Goal: Navigation & Orientation: Find specific page/section

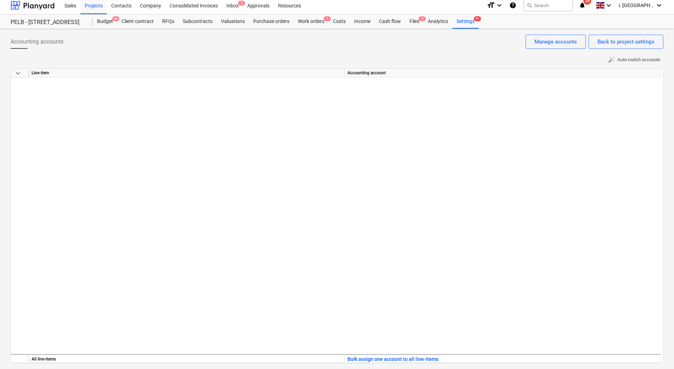
scroll to position [563, 0]
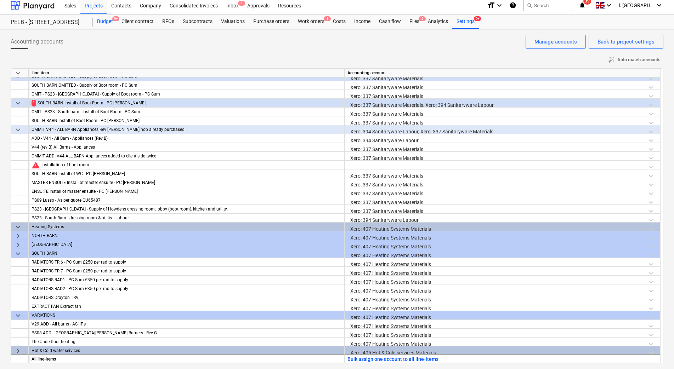
drag, startPoint x: 113, startPoint y: 22, endPoint x: 114, endPoint y: 30, distance: 8.9
click at [113, 22] on div "Budget 9+" at bounding box center [105, 22] width 24 height 14
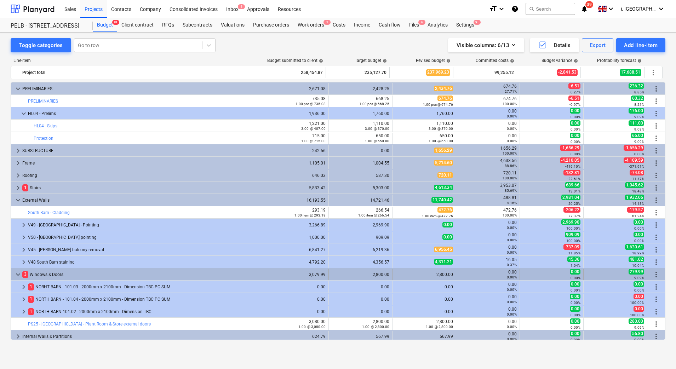
click at [17, 274] on span "keyboard_arrow_down" at bounding box center [18, 275] width 9 height 9
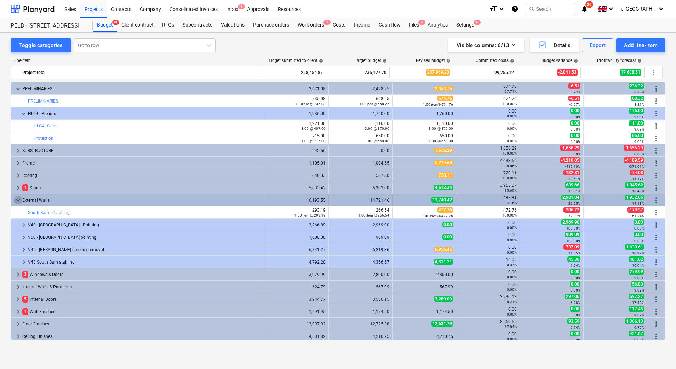
click at [19, 200] on span "keyboard_arrow_down" at bounding box center [18, 200] width 9 height 9
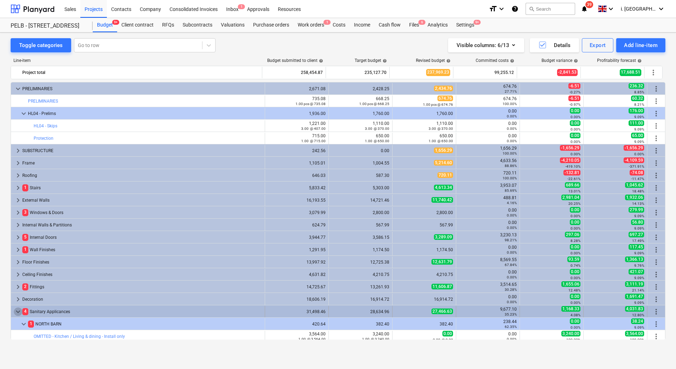
click at [16, 310] on span "keyboard_arrow_down" at bounding box center [18, 312] width 9 height 9
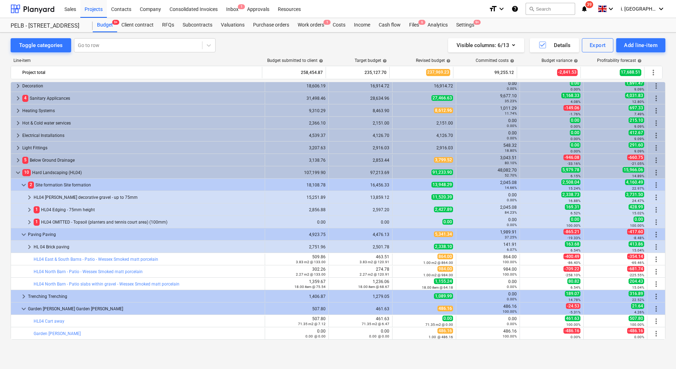
scroll to position [231, 0]
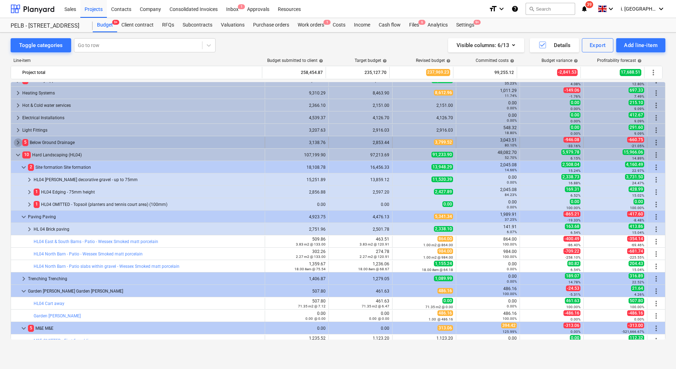
click at [19, 146] on span "keyboard_arrow_right" at bounding box center [18, 142] width 9 height 9
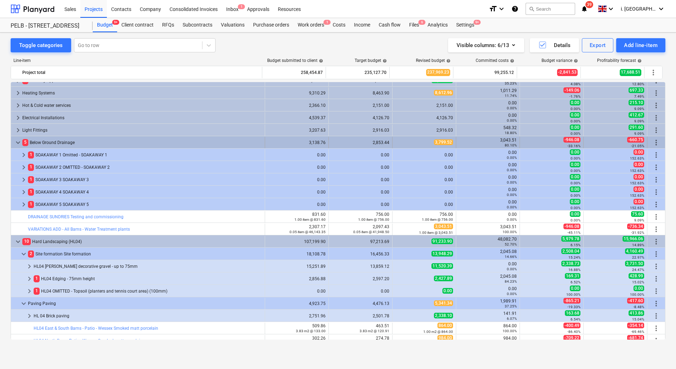
click at [20, 140] on span "keyboard_arrow_down" at bounding box center [18, 142] width 9 height 9
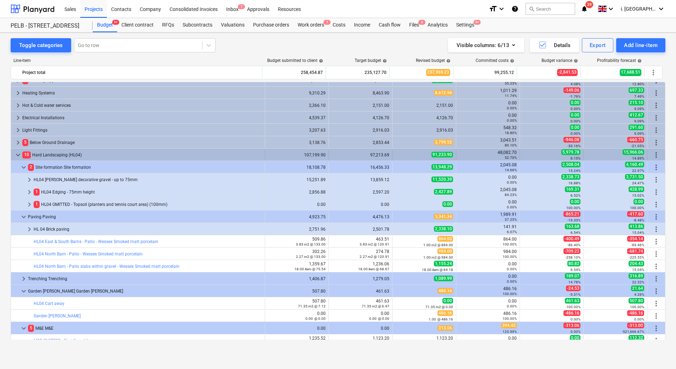
click at [16, 155] on span "keyboard_arrow_down" at bounding box center [18, 155] width 9 height 9
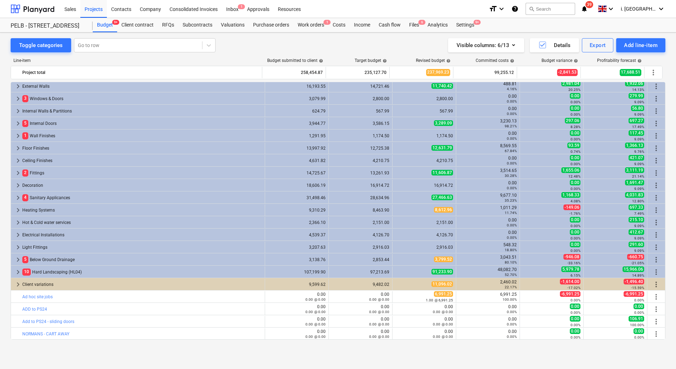
scroll to position [114, 0]
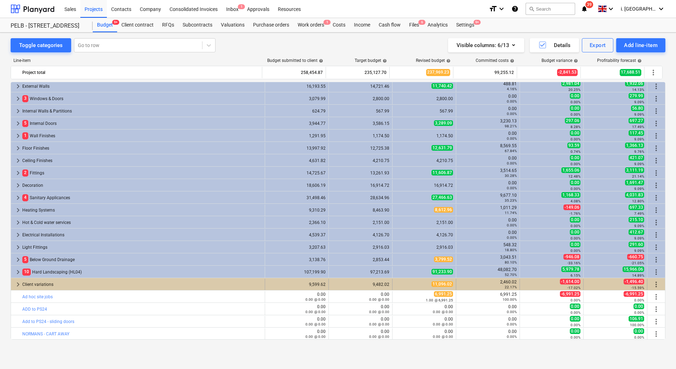
click at [15, 287] on span "keyboard_arrow_right" at bounding box center [18, 285] width 9 height 9
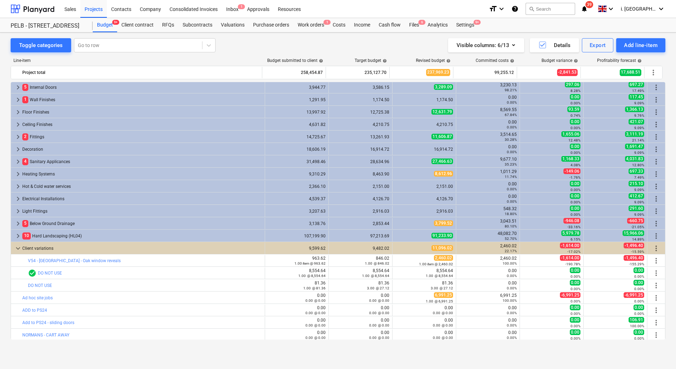
scroll to position [151, 0]
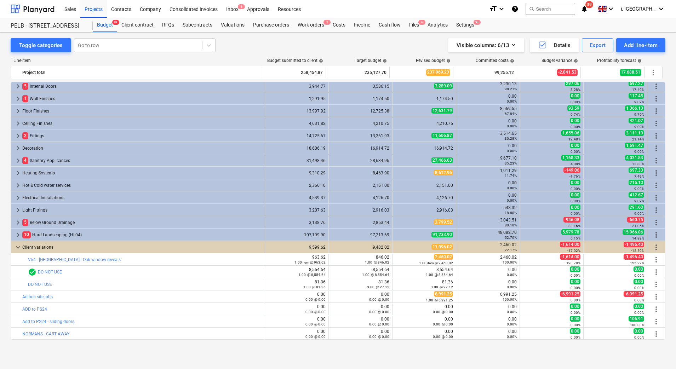
click at [44, 272] on link "DO NOT USE" at bounding box center [50, 272] width 24 height 5
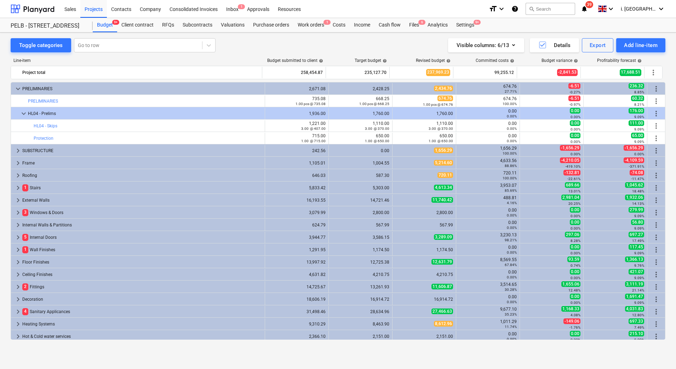
scroll to position [151, 0]
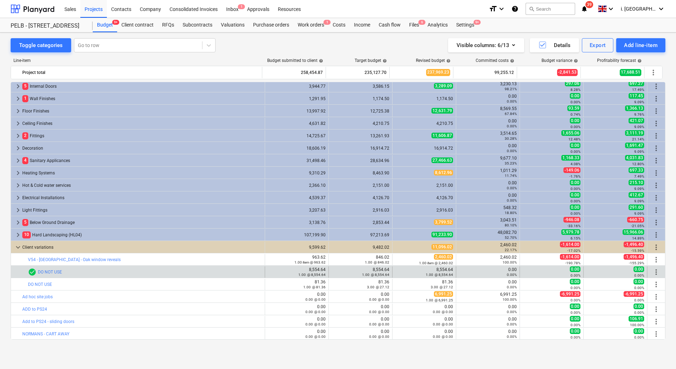
click at [656, 274] on span "more_vert" at bounding box center [656, 272] width 9 height 9
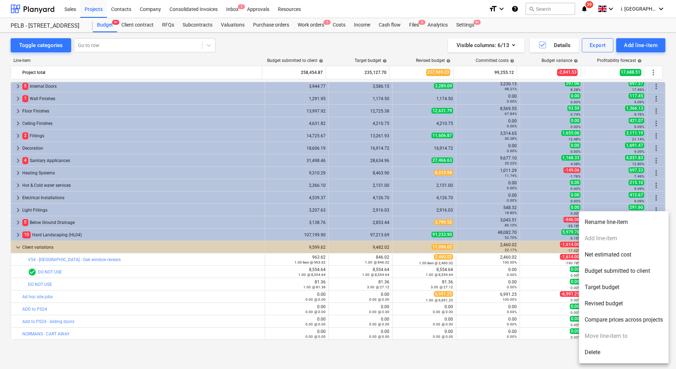
click at [209, 281] on div at bounding box center [338, 184] width 676 height 369
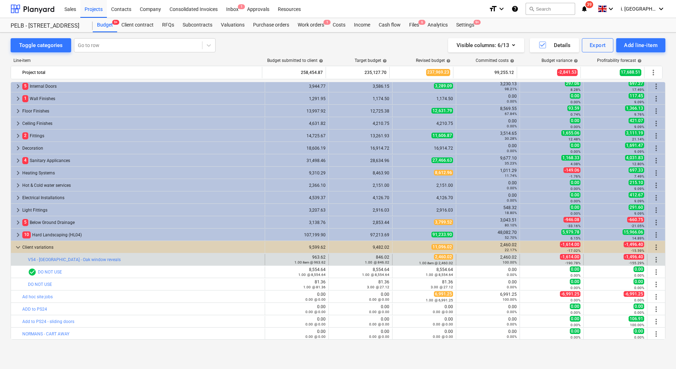
click at [655, 261] on span "more_vert" at bounding box center [656, 260] width 9 height 9
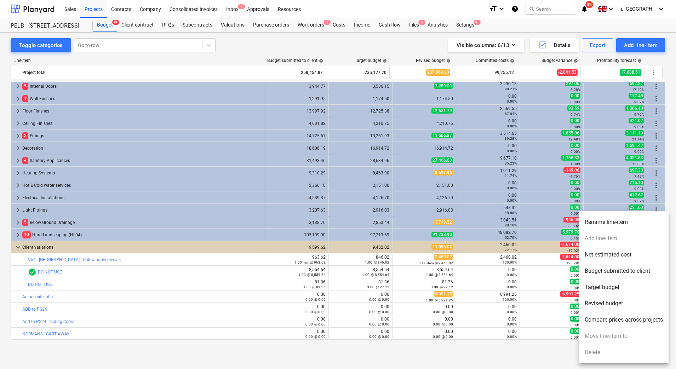
click at [18, 247] on div at bounding box center [338, 184] width 676 height 369
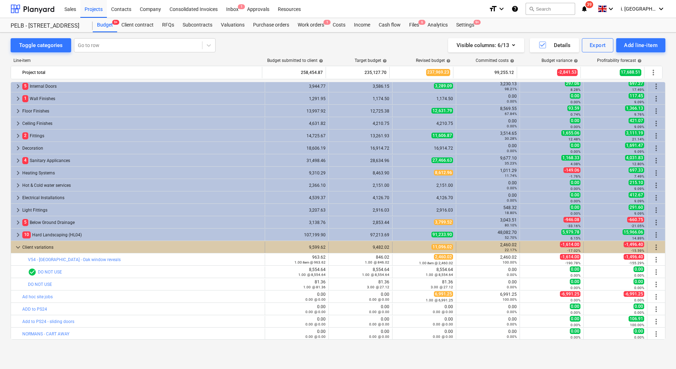
click at [18, 245] on span "keyboard_arrow_down" at bounding box center [18, 247] width 9 height 9
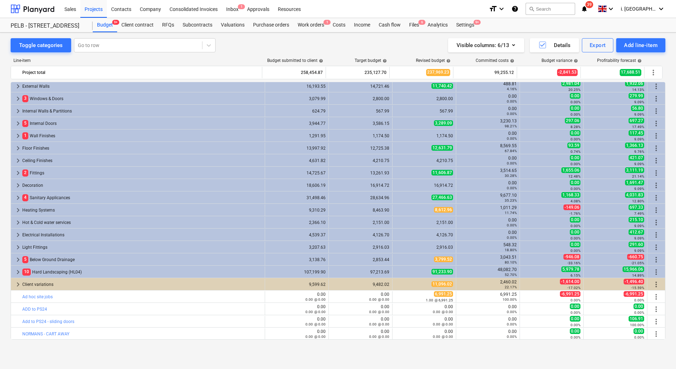
scroll to position [114, 0]
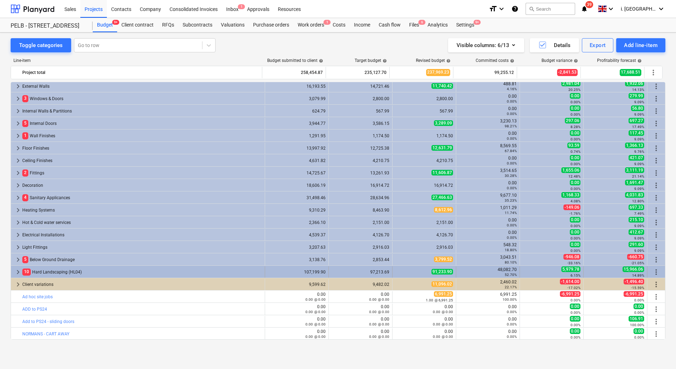
click at [161, 269] on div "10 Hard Landscaping (HL04)" at bounding box center [142, 272] width 240 height 11
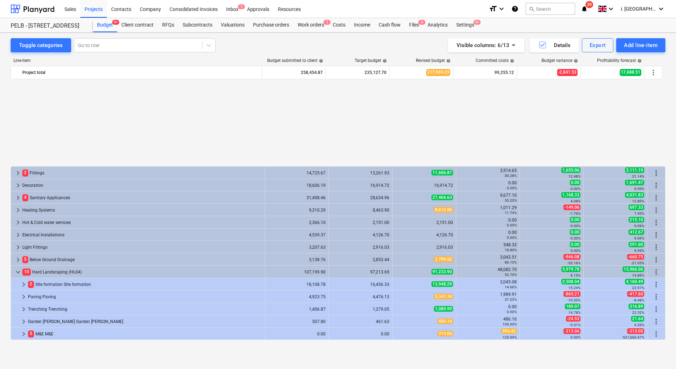
scroll to position [213, 0]
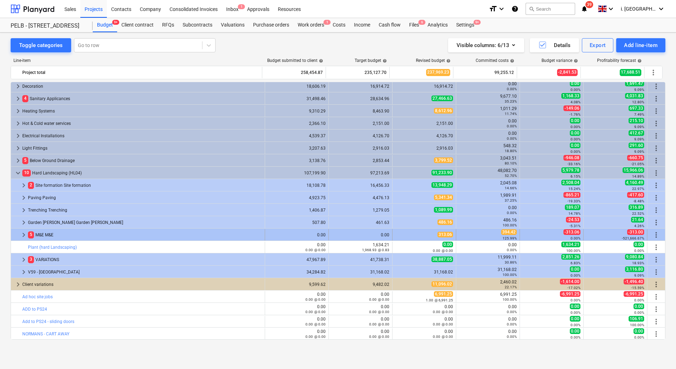
click at [424, 236] on div "313.06" at bounding box center [425, 235] width 58 height 6
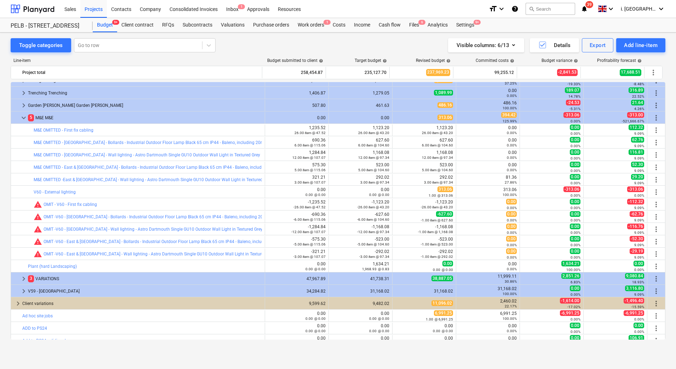
scroll to position [350, 0]
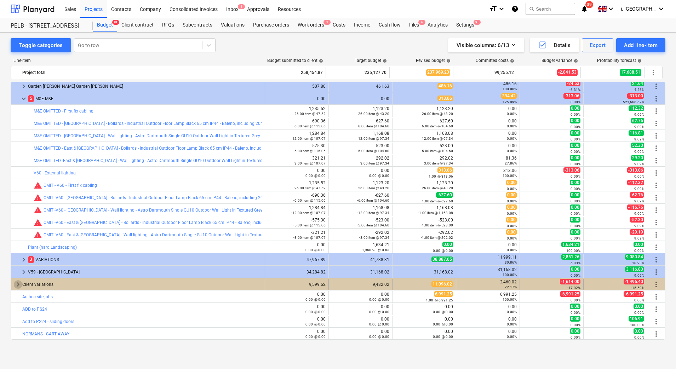
click at [15, 285] on span "keyboard_arrow_right" at bounding box center [18, 285] width 9 height 9
click at [18, 285] on span "keyboard_arrow_down" at bounding box center [18, 285] width 9 height 9
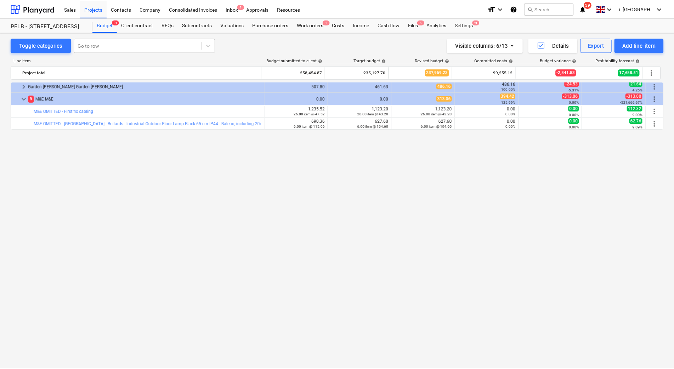
scroll to position [0, 0]
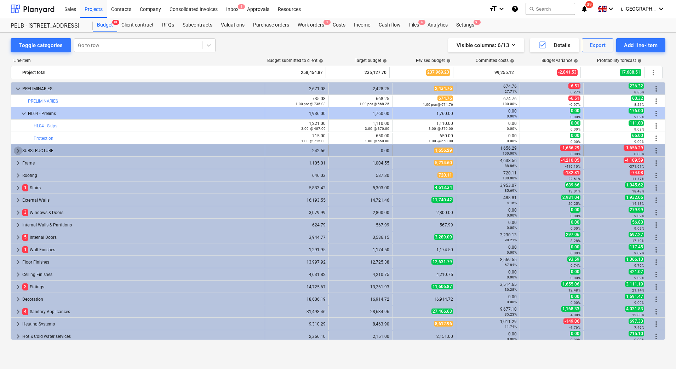
click at [16, 150] on span "keyboard_arrow_right" at bounding box center [18, 151] width 9 height 9
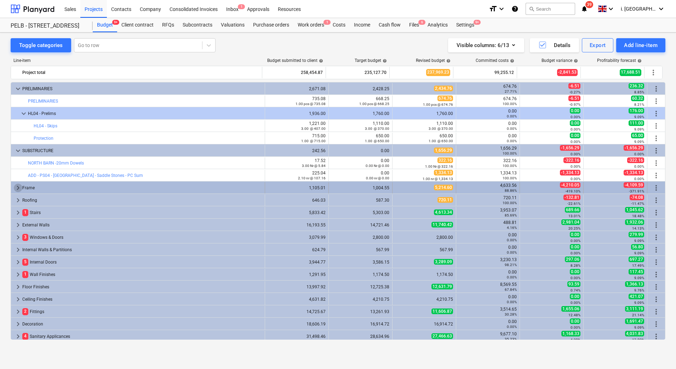
click at [14, 188] on span "keyboard_arrow_right" at bounding box center [18, 188] width 9 height 9
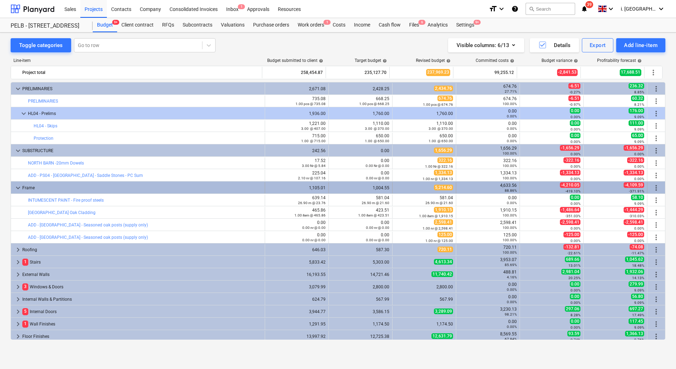
click at [17, 189] on span "keyboard_arrow_down" at bounding box center [18, 188] width 9 height 9
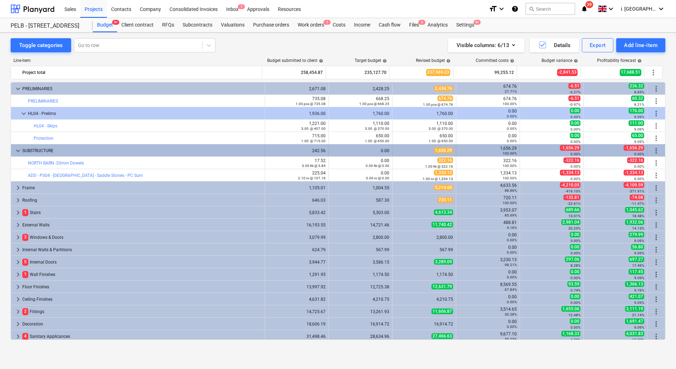
click at [16, 154] on span "keyboard_arrow_down" at bounding box center [18, 151] width 9 height 9
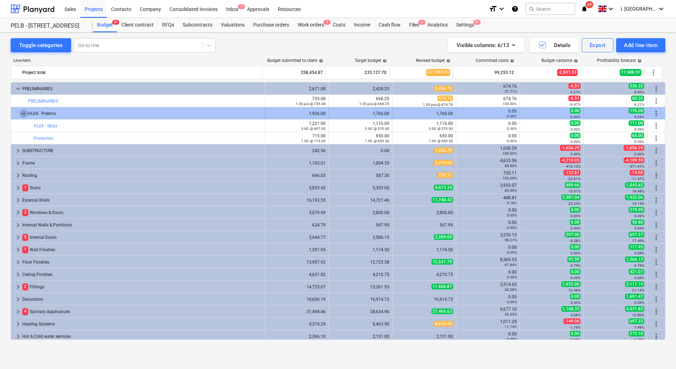
click at [22, 114] on span "keyboard_arrow_down" at bounding box center [23, 113] width 9 height 9
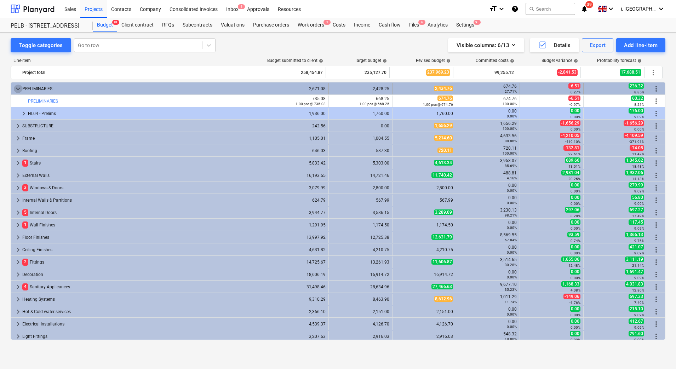
click at [16, 90] on span "keyboard_arrow_down" at bounding box center [18, 89] width 9 height 9
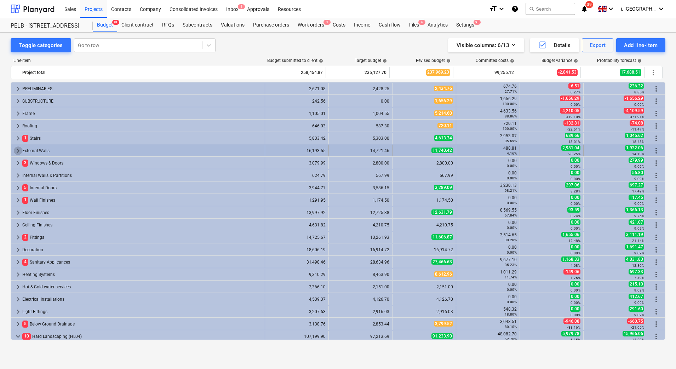
click at [16, 148] on span "keyboard_arrow_right" at bounding box center [18, 151] width 9 height 9
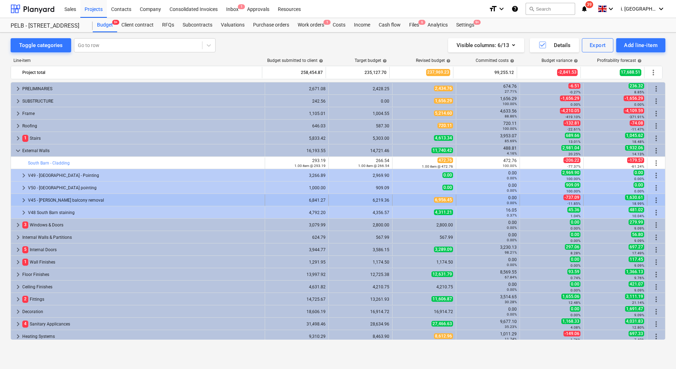
click at [23, 200] on span "keyboard_arrow_right" at bounding box center [23, 200] width 9 height 9
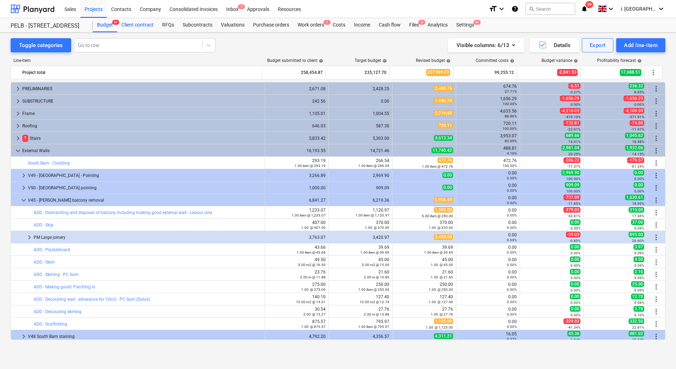
click at [135, 30] on div "Client contract" at bounding box center [137, 25] width 41 height 14
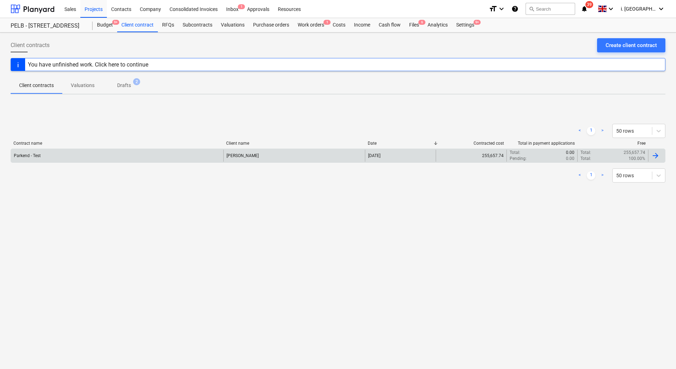
click at [49, 151] on div "Parkend - Test" at bounding box center [117, 156] width 213 height 12
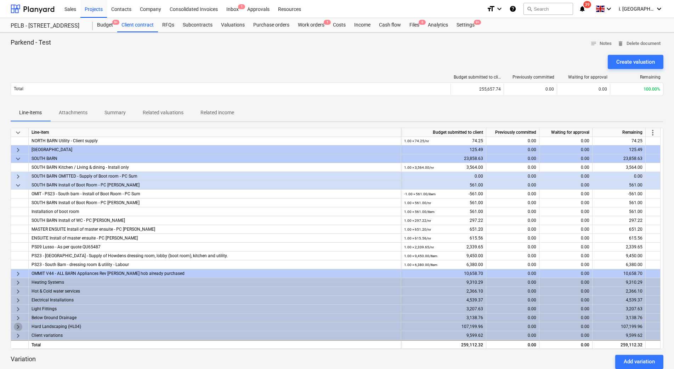
click at [18, 325] on span "keyboard_arrow_right" at bounding box center [18, 327] width 9 height 9
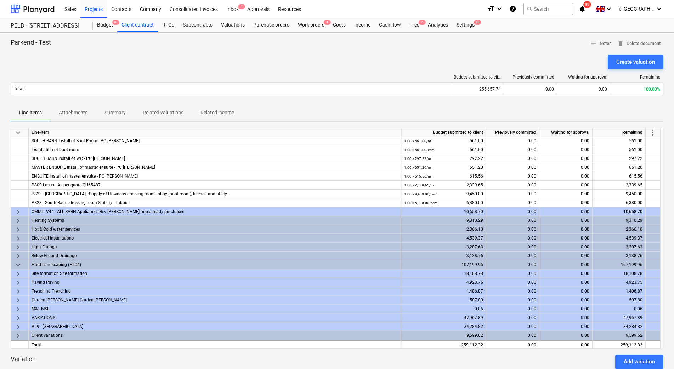
scroll to position [108, 0]
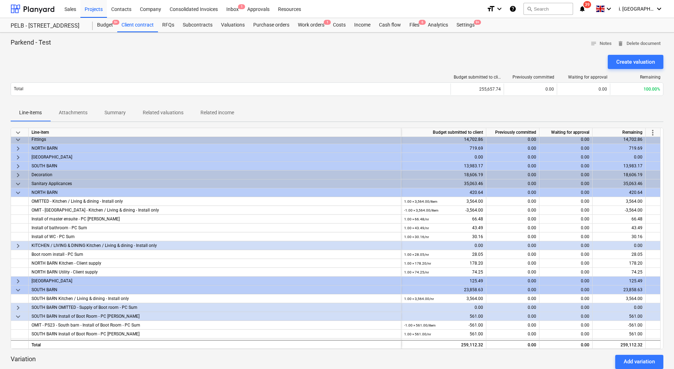
click at [13, 194] on div "keyboard_arrow_down" at bounding box center [20, 192] width 18 height 9
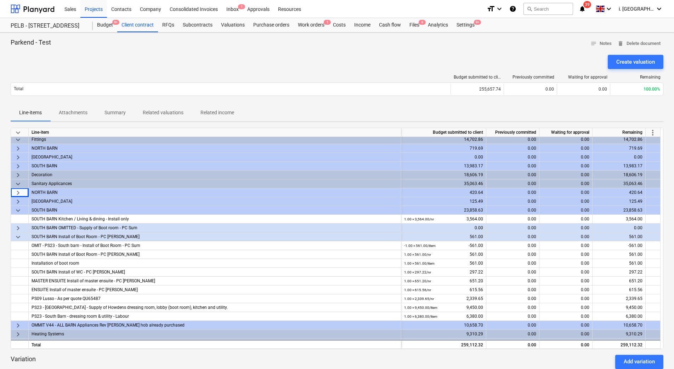
click at [17, 211] on span "keyboard_arrow_down" at bounding box center [18, 210] width 9 height 9
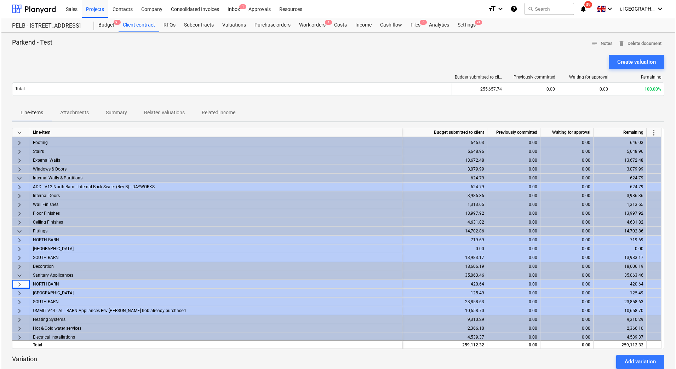
scroll to position [0, 0]
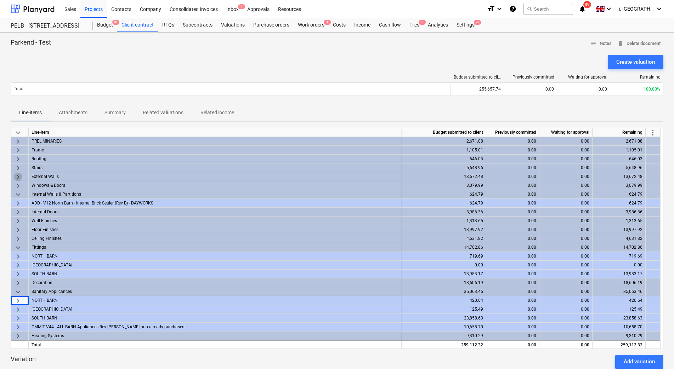
click at [17, 174] on span "keyboard_arrow_right" at bounding box center [18, 177] width 9 height 9
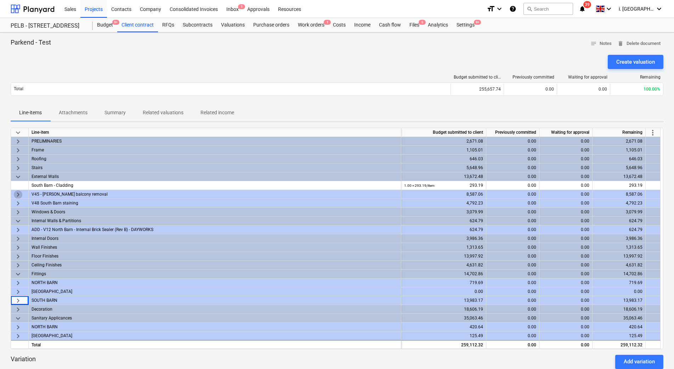
click at [20, 191] on span "keyboard_arrow_right" at bounding box center [18, 195] width 9 height 9
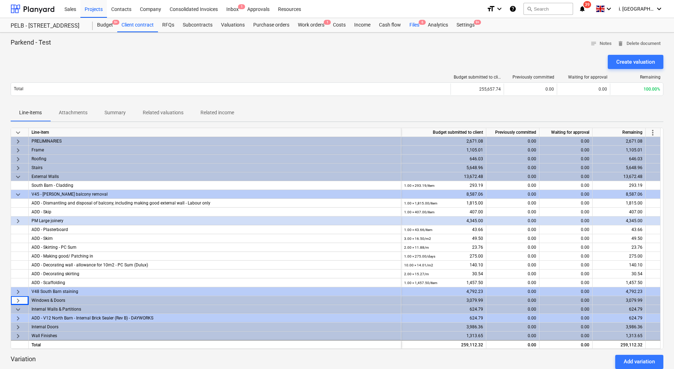
click at [420, 26] on div "Files 6" at bounding box center [414, 25] width 18 height 14
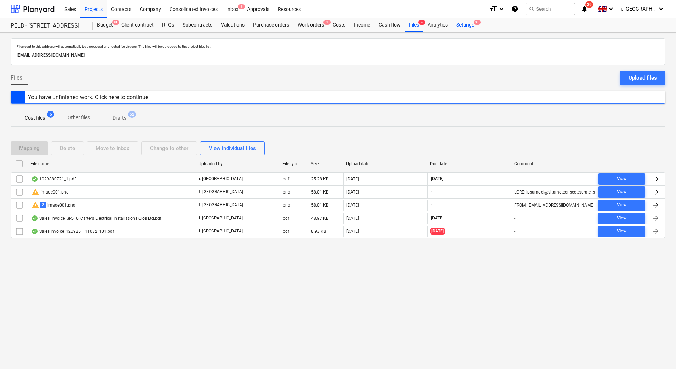
click at [469, 23] on div "Settings 9+" at bounding box center [465, 25] width 27 height 14
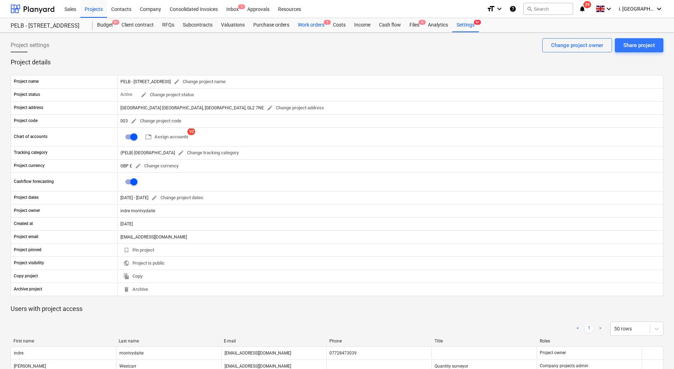
click at [313, 25] on div "Work orders 1" at bounding box center [311, 25] width 35 height 14
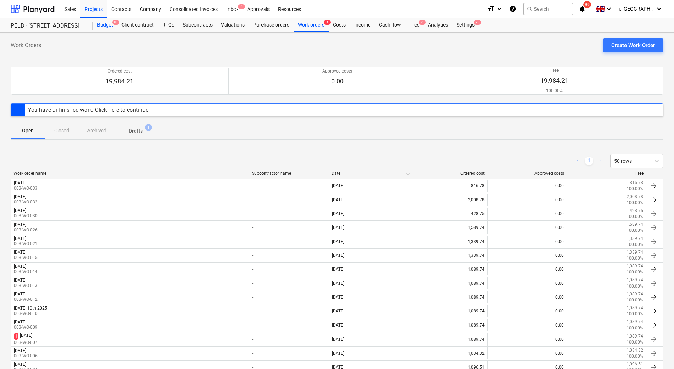
click at [103, 26] on div "Budget 9+" at bounding box center [105, 25] width 24 height 14
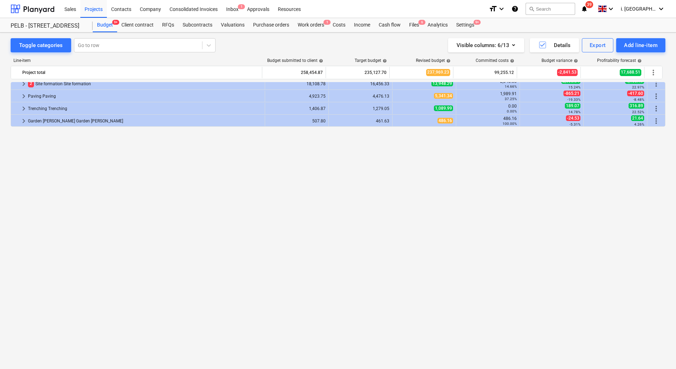
scroll to position [226, 0]
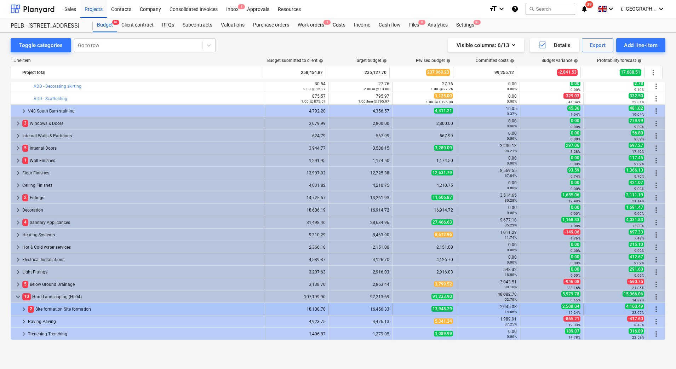
click at [21, 309] on span "keyboard_arrow_right" at bounding box center [23, 309] width 9 height 9
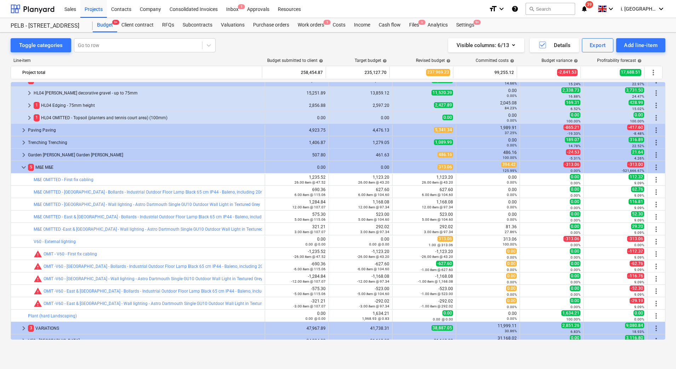
scroll to position [455, 0]
